Goal: Transaction & Acquisition: Purchase product/service

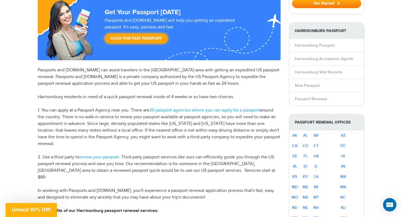
scroll to position [81, 0]
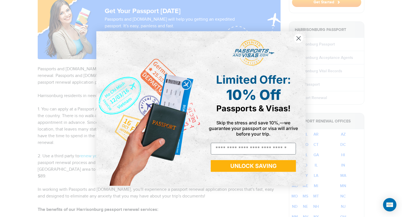
click at [303, 39] on circle "Close dialog" at bounding box center [298, 38] width 9 height 9
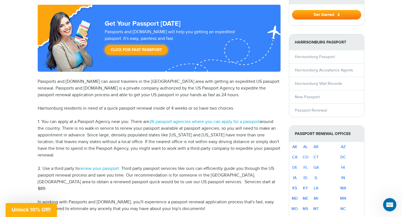
scroll to position [0, 0]
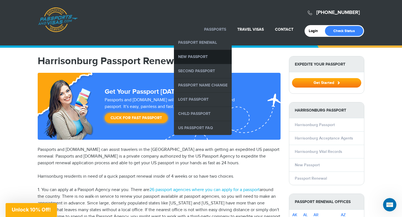
click at [199, 56] on link "New Passport" at bounding box center [203, 57] width 58 height 14
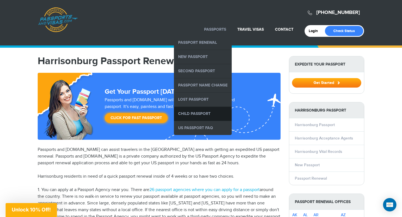
click at [199, 116] on link "Child Passport" at bounding box center [203, 114] width 58 height 14
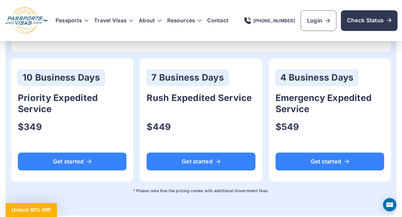
scroll to position [377, 0]
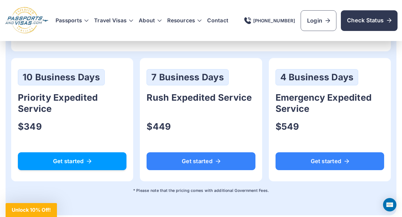
click at [83, 162] on span "Get started" at bounding box center [72, 162] width 94 height 6
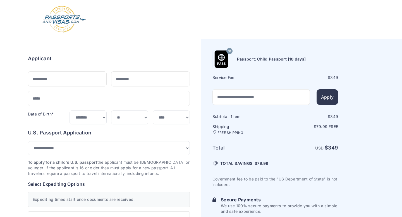
select select "*****"
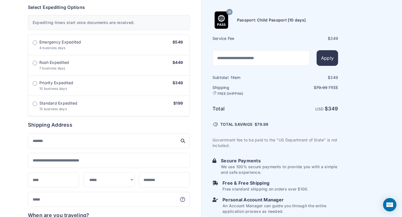
scroll to position [179, 0]
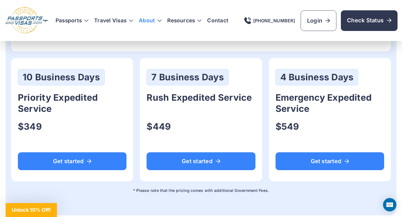
click at [151, 20] on link "About" at bounding box center [147, 21] width 16 height 6
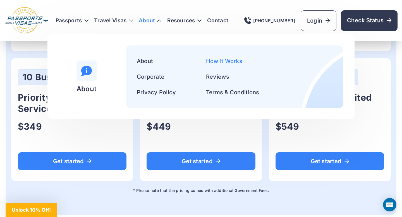
click at [223, 63] on link "How It Works" at bounding box center [224, 61] width 36 height 7
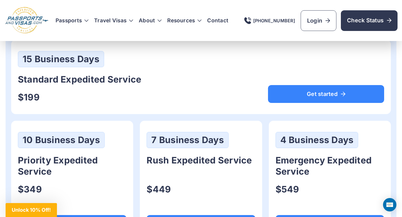
scroll to position [315, 0]
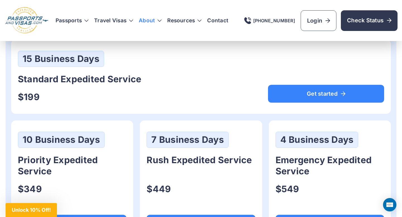
click at [153, 20] on link "About" at bounding box center [147, 21] width 16 height 6
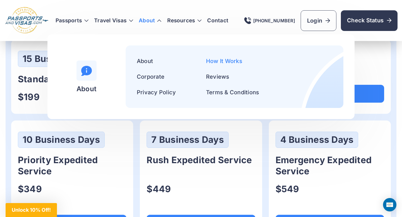
click at [212, 59] on link "How It Works" at bounding box center [224, 61] width 36 height 7
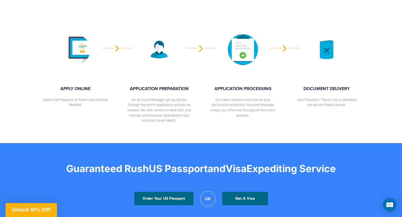
scroll to position [269, 0]
